Goal: Go to known website: Access a specific website the user already knows

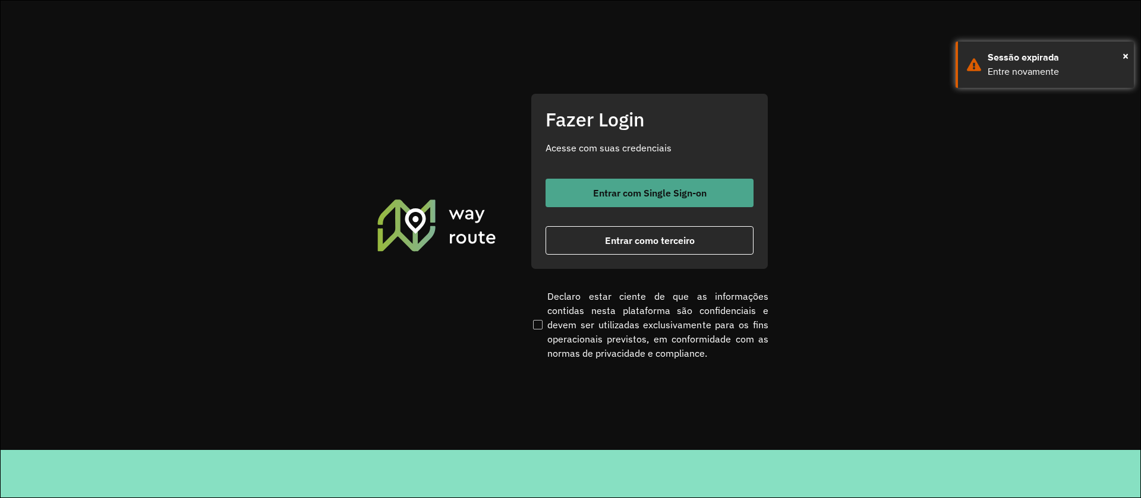
click at [655, 200] on button "Entrar com Single Sign-on" at bounding box center [649, 193] width 208 height 29
